Goal: Information Seeking & Learning: Learn about a topic

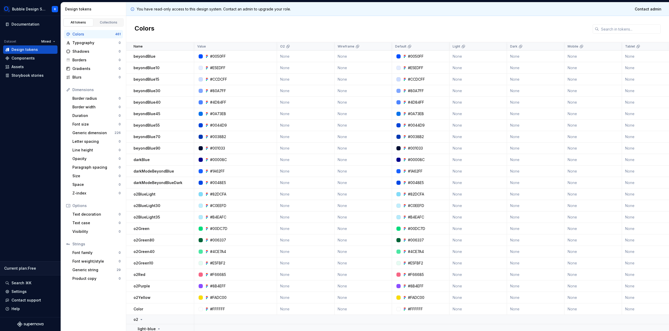
click at [369, 13] on div "You have read-only access to this design system. Contact an admin to upgrade yo…" at bounding box center [397, 9] width 542 height 14
click at [286, 16] on div "Colors" at bounding box center [397, 29] width 542 height 26
click at [153, 52] on td "beyondBlue" at bounding box center [160, 56] width 68 height 11
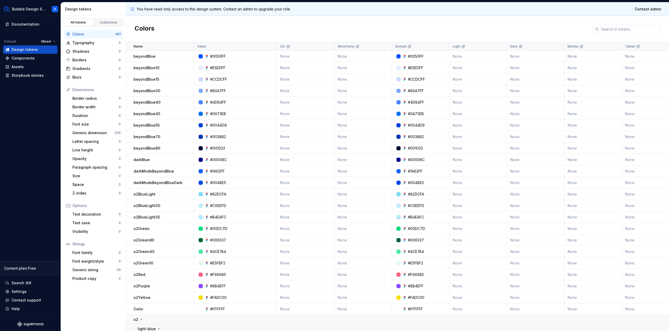
click at [232, 57] on div "#0050FF" at bounding box center [236, 56] width 79 height 5
click at [448, 27] on div "Colors" at bounding box center [397, 29] width 542 height 26
click at [28, 22] on div "Documentation" at bounding box center [25, 24] width 28 height 5
click at [38, 60] on div "Components" at bounding box center [30, 58] width 50 height 5
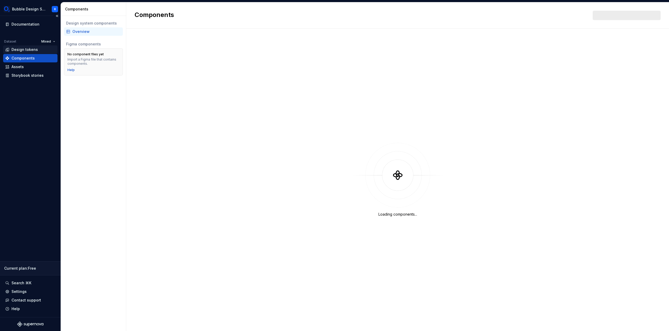
click at [39, 52] on div "Design tokens" at bounding box center [30, 49] width 50 height 5
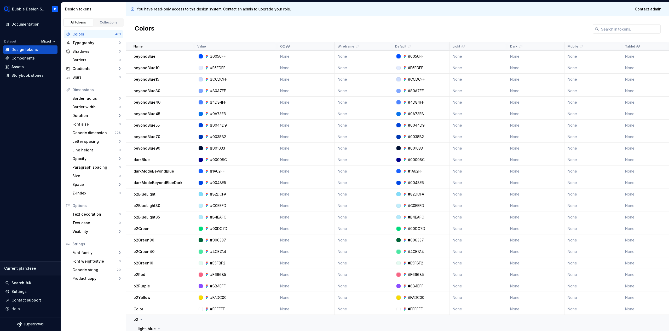
click at [472, 34] on div "Colors" at bounding box center [397, 29] width 542 height 26
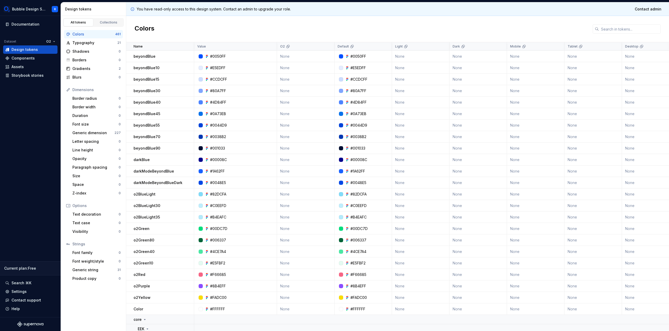
click at [49, 42] on html "Bubble Design System R Documentation Dataset O2 Design tokens Components Assets…" at bounding box center [334, 165] width 669 height 331
click at [57, 53] on div "Mixed" at bounding box center [71, 51] width 34 height 5
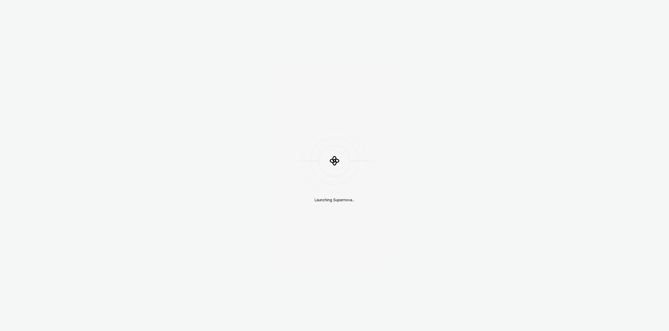
drag, startPoint x: 307, startPoint y: 115, endPoint x: 304, endPoint y: 116, distance: 3.2
